Goal: Go to known website

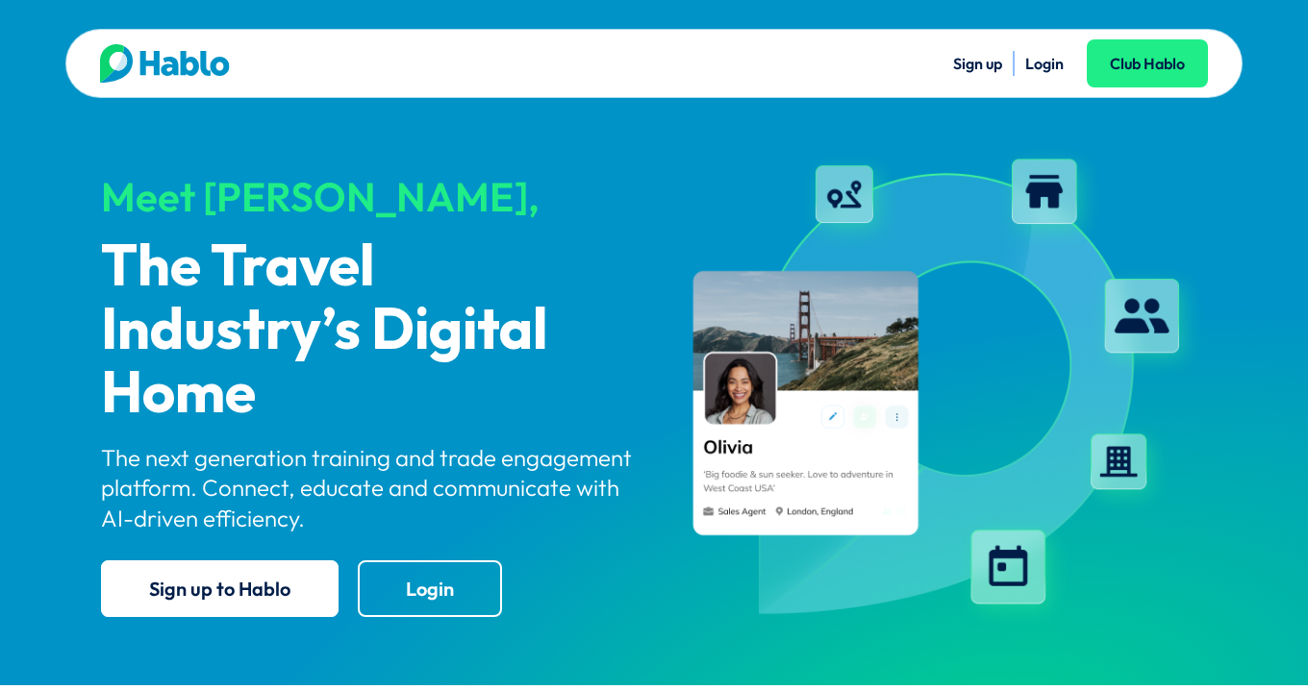
click at [1048, 63] on link "Login" at bounding box center [1044, 63] width 38 height 19
click at [1054, 52] on li "Login" at bounding box center [1044, 63] width 38 height 25
click at [1048, 67] on link "Login" at bounding box center [1044, 63] width 38 height 19
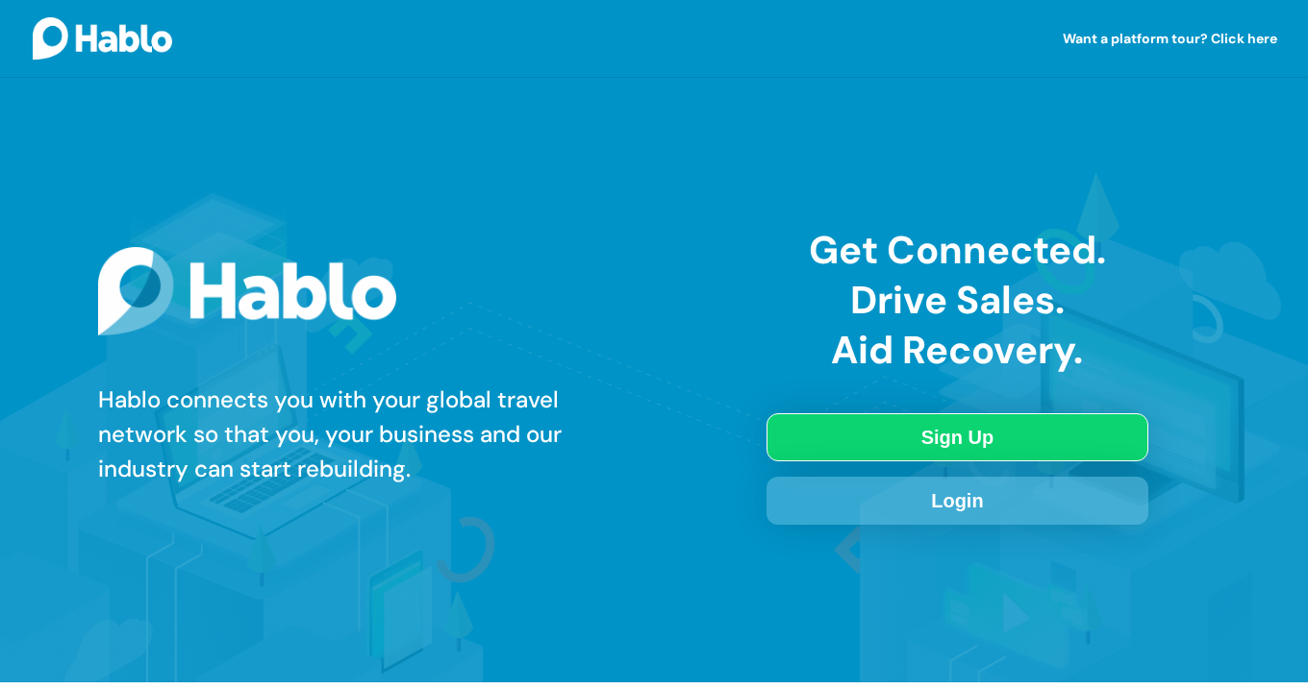
click at [921, 514] on link "Login" at bounding box center [956, 501] width 381 height 48
